Goal: Transaction & Acquisition: Purchase product/service

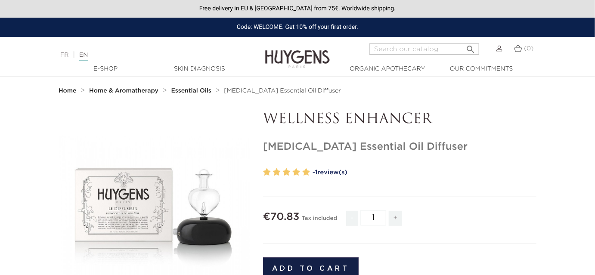
click at [187, 89] on strong "Essential Oils" at bounding box center [191, 91] width 40 height 6
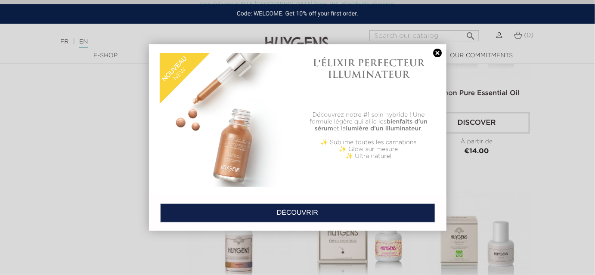
scroll to position [1774, 0]
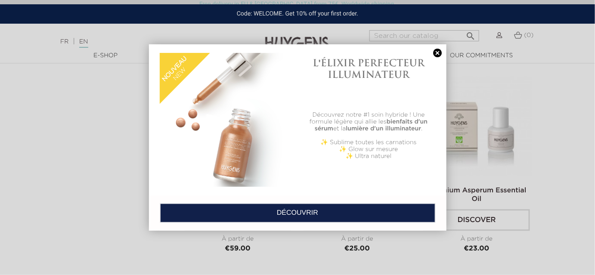
click at [437, 51] on link at bounding box center [438, 53] width 12 height 9
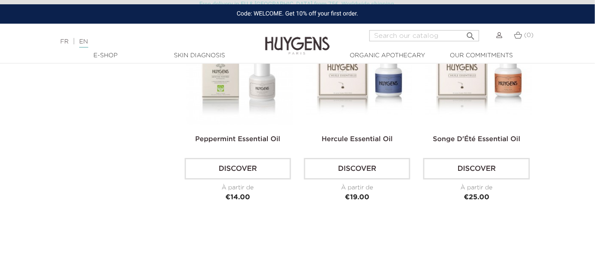
scroll to position [2035, 0]
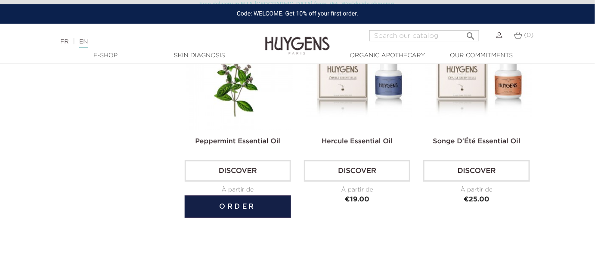
click at [249, 99] on img at bounding box center [239, 76] width 106 height 106
